Goal: Book appointment/travel/reservation

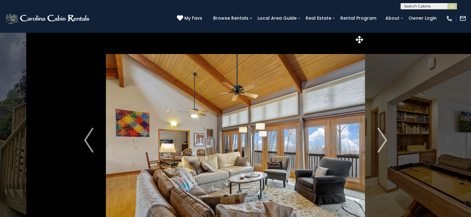
scroll to position [31, 0]
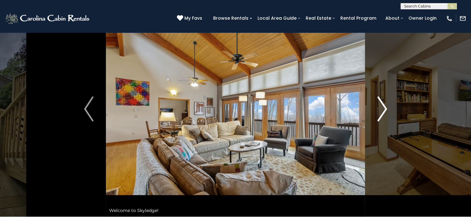
click at [383, 110] on img "Next" at bounding box center [382, 109] width 9 height 25
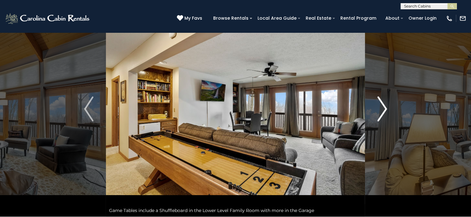
click at [384, 109] on img "Next" at bounding box center [382, 109] width 9 height 25
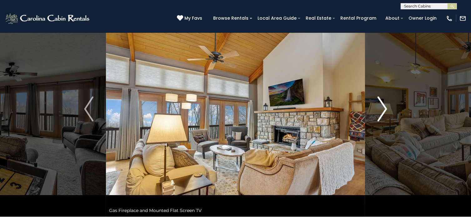
click at [384, 109] on img "Next" at bounding box center [382, 109] width 9 height 25
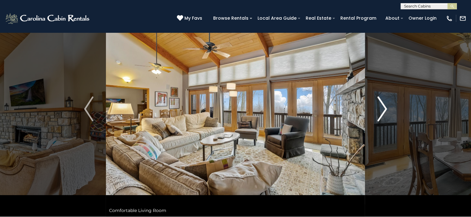
click at [384, 109] on img "Next" at bounding box center [382, 109] width 9 height 25
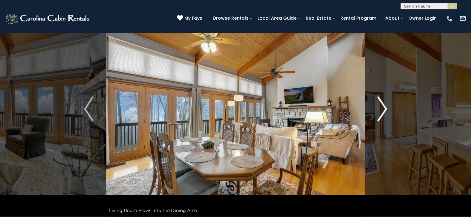
click at [384, 109] on img "Next" at bounding box center [382, 109] width 9 height 25
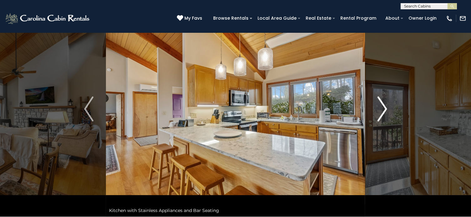
click at [384, 109] on img "Next" at bounding box center [382, 109] width 9 height 25
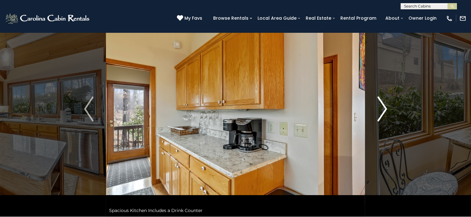
click at [384, 109] on img "Next" at bounding box center [382, 109] width 9 height 25
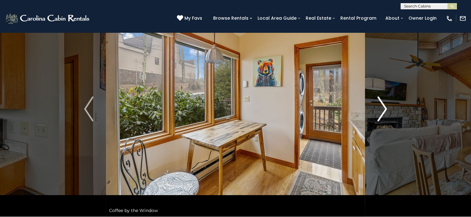
click at [384, 109] on img "Next" at bounding box center [382, 109] width 9 height 25
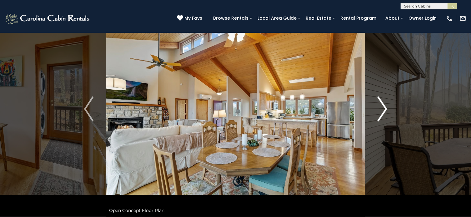
click at [384, 109] on img "Next" at bounding box center [382, 109] width 9 height 25
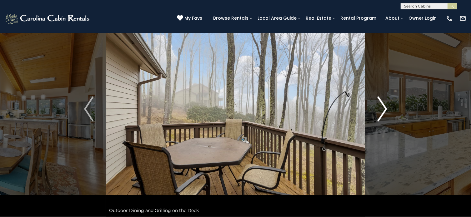
click at [384, 109] on img "Next" at bounding box center [382, 109] width 9 height 25
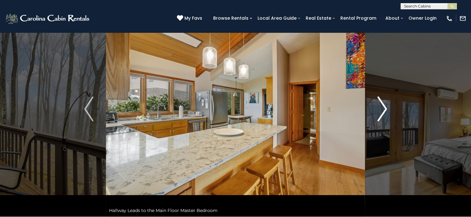
click at [384, 109] on img "Next" at bounding box center [382, 109] width 9 height 25
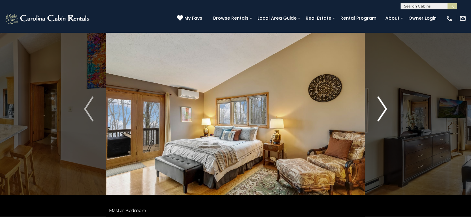
click at [384, 109] on img "Next" at bounding box center [382, 109] width 9 height 25
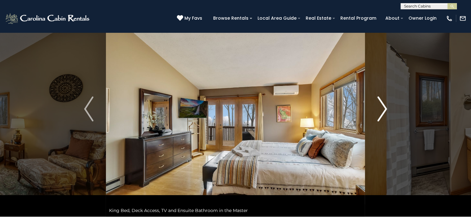
click at [384, 109] on img "Next" at bounding box center [382, 109] width 9 height 25
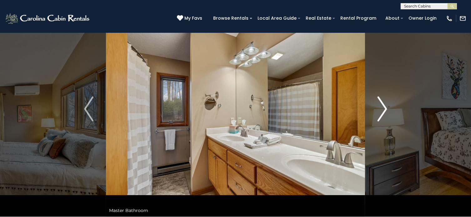
click at [384, 109] on img "Next" at bounding box center [382, 109] width 9 height 25
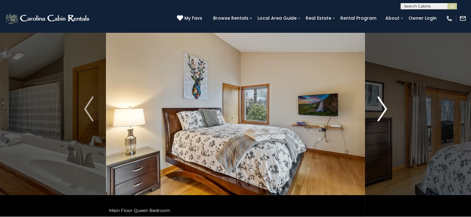
click at [382, 110] on img "Next" at bounding box center [382, 109] width 9 height 25
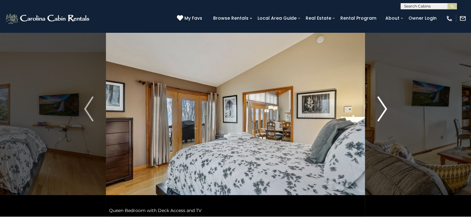
click at [383, 110] on img "Next" at bounding box center [382, 109] width 9 height 25
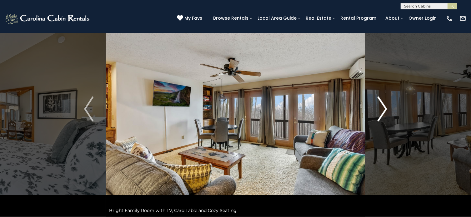
click at [383, 110] on img "Next" at bounding box center [382, 109] width 9 height 25
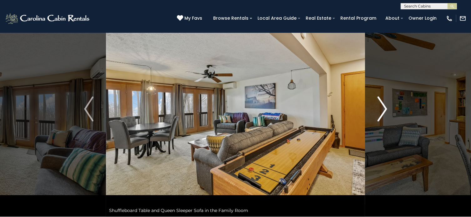
click at [383, 110] on img "Next" at bounding box center [382, 109] width 9 height 25
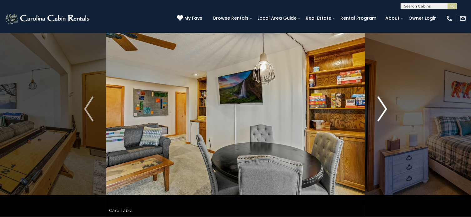
click at [383, 110] on img "Next" at bounding box center [382, 109] width 9 height 25
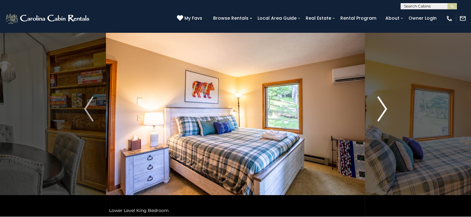
click at [383, 110] on img "Next" at bounding box center [382, 109] width 9 height 25
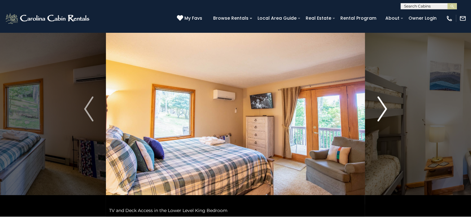
click at [383, 110] on img "Next" at bounding box center [382, 109] width 9 height 25
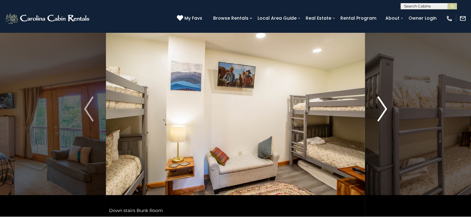
click at [383, 110] on img "Next" at bounding box center [382, 109] width 9 height 25
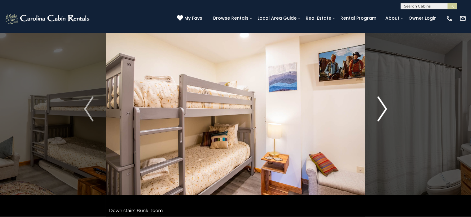
click at [383, 110] on img "Next" at bounding box center [382, 109] width 9 height 25
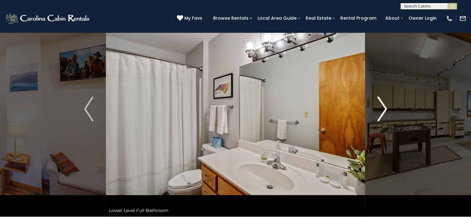
click at [383, 110] on img "Next" at bounding box center [382, 109] width 9 height 25
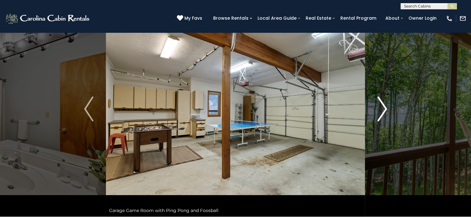
click at [386, 111] on img "Next" at bounding box center [382, 109] width 9 height 25
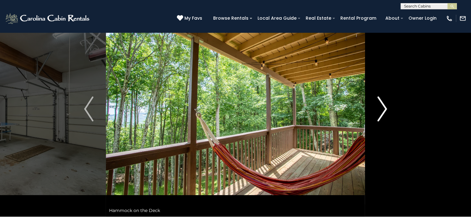
click at [386, 111] on img "Next" at bounding box center [382, 109] width 9 height 25
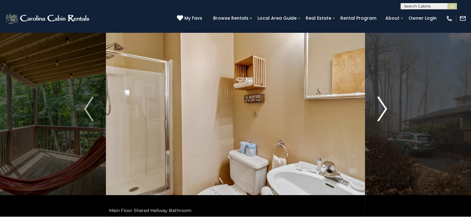
click at [386, 111] on img "Next" at bounding box center [382, 109] width 9 height 25
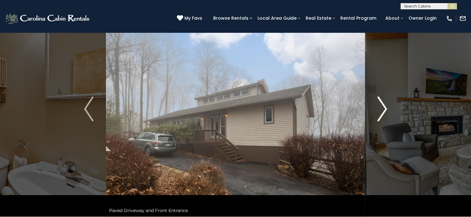
click at [386, 111] on img "Next" at bounding box center [382, 109] width 9 height 25
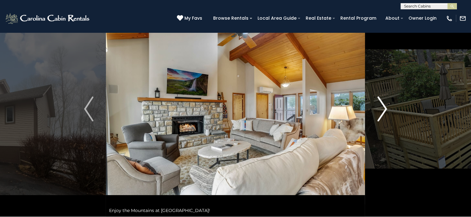
click at [386, 111] on img "Next" at bounding box center [382, 109] width 9 height 25
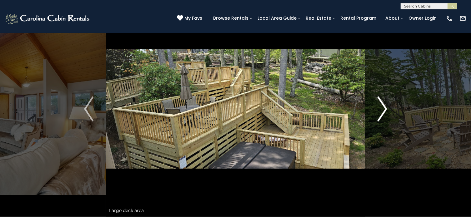
click at [386, 111] on img "Next" at bounding box center [382, 109] width 9 height 25
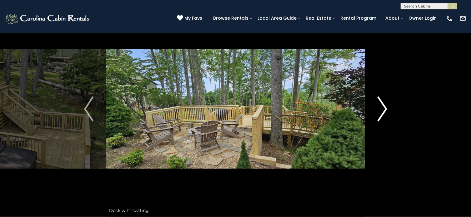
click at [386, 111] on img "Next" at bounding box center [382, 109] width 9 height 25
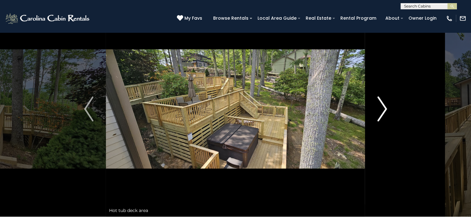
click at [386, 111] on img "Next" at bounding box center [382, 109] width 9 height 25
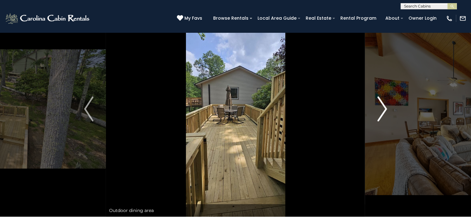
click at [386, 111] on img "Next" at bounding box center [382, 109] width 9 height 25
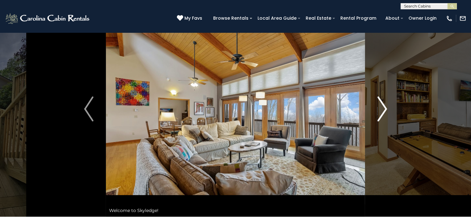
click at [386, 111] on img "Next" at bounding box center [382, 109] width 9 height 25
